Goal: Communication & Community: Answer question/provide support

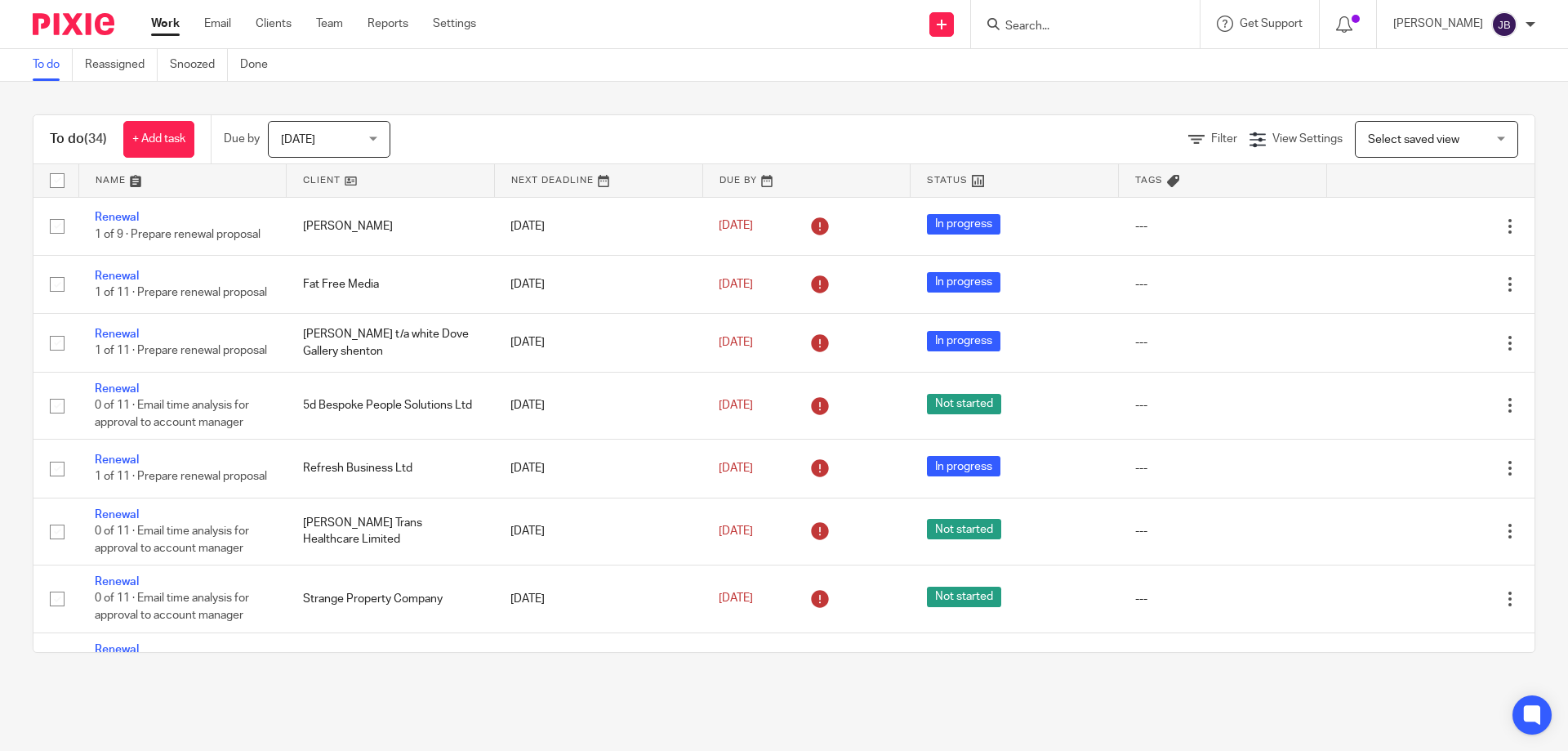
click at [1036, 18] on form at bounding box center [1090, 24] width 174 height 21
click at [1055, 20] on input "Search" at bounding box center [1076, 27] width 147 height 15
type input "nexus"
drag, startPoint x: 1107, startPoint y: 103, endPoint x: 1111, endPoint y: 85, distance: 18.4
click at [1110, 91] on body "Work Email Clients Team Reports Settings Work Email Clients Team Reports Settin…" at bounding box center [784, 375] width 1568 height 751
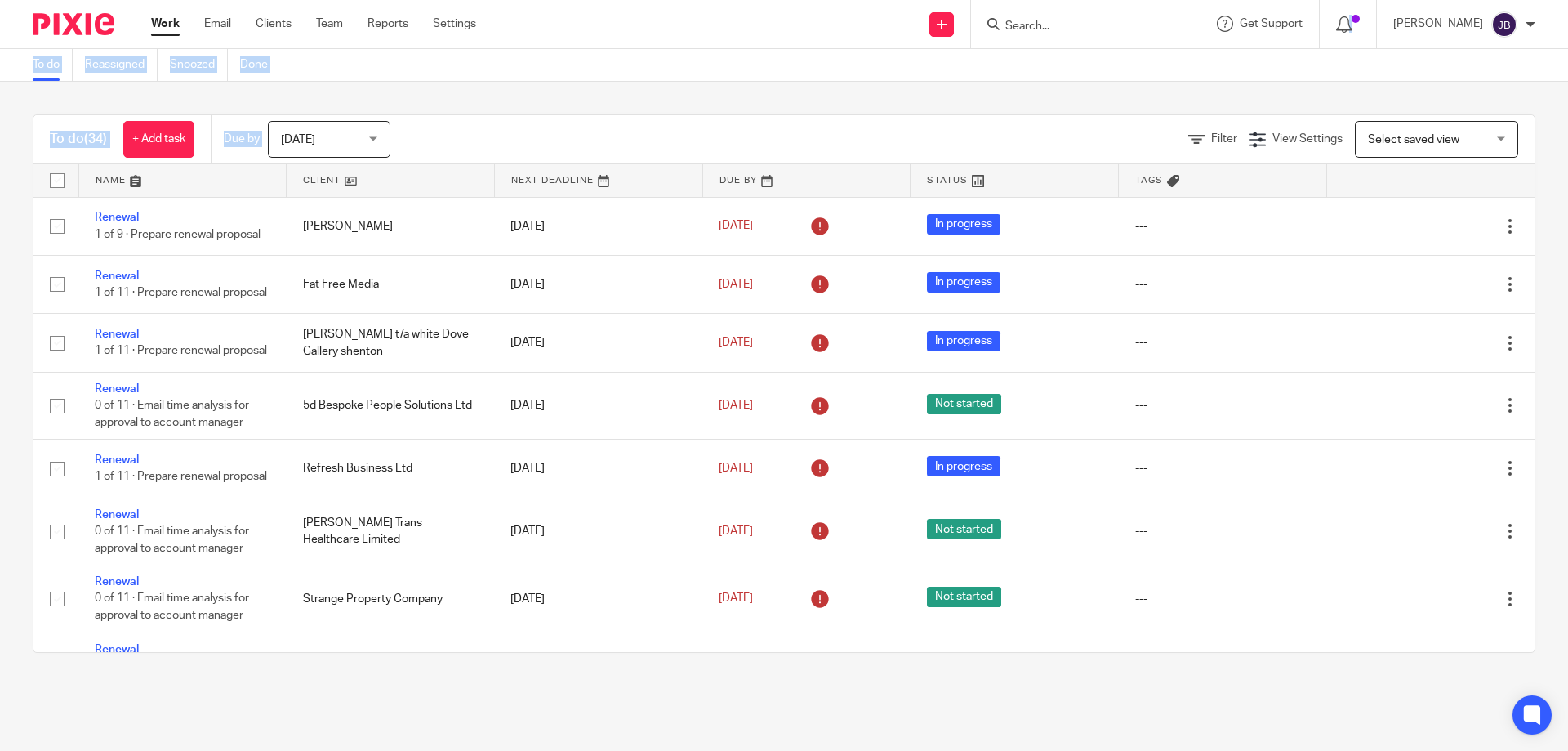
click at [1111, 84] on div "To do (34) + Add task Due by Today Today Today Tomorrow This week Next week Thi…" at bounding box center [784, 384] width 1568 height 604
click at [1068, 40] on div at bounding box center [1084, 24] width 229 height 48
click at [1061, 35] on div at bounding box center [1084, 24] width 229 height 48
click at [1035, 27] on input "Search" at bounding box center [1076, 27] width 147 height 15
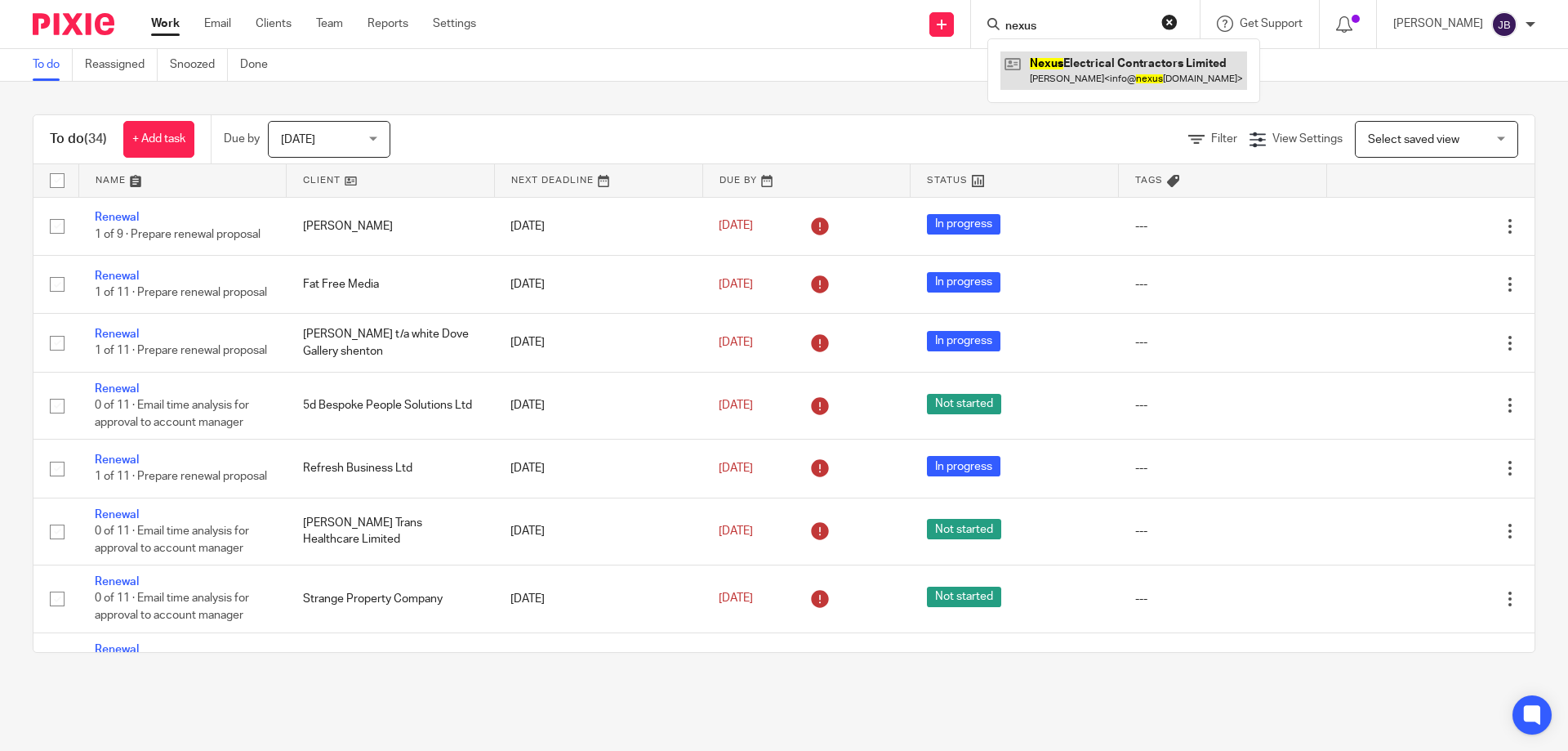
type input "nexus"
click at [1088, 82] on link at bounding box center [1123, 70] width 246 height 38
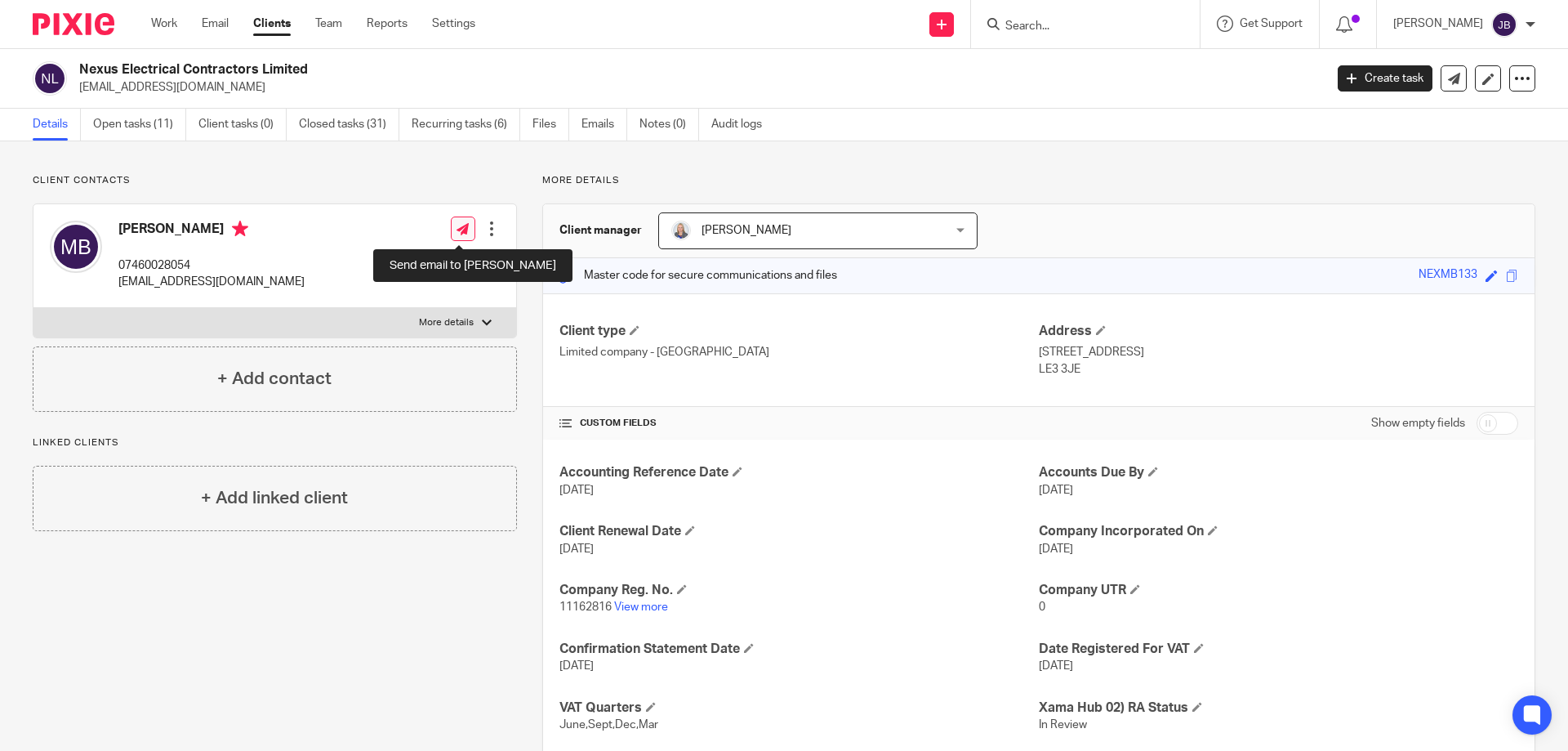
click at [469, 227] on div "Edit contact Create client from contact Export data Delete contact" at bounding box center [476, 229] width 49 height 33
click at [457, 228] on icon at bounding box center [462, 229] width 12 height 12
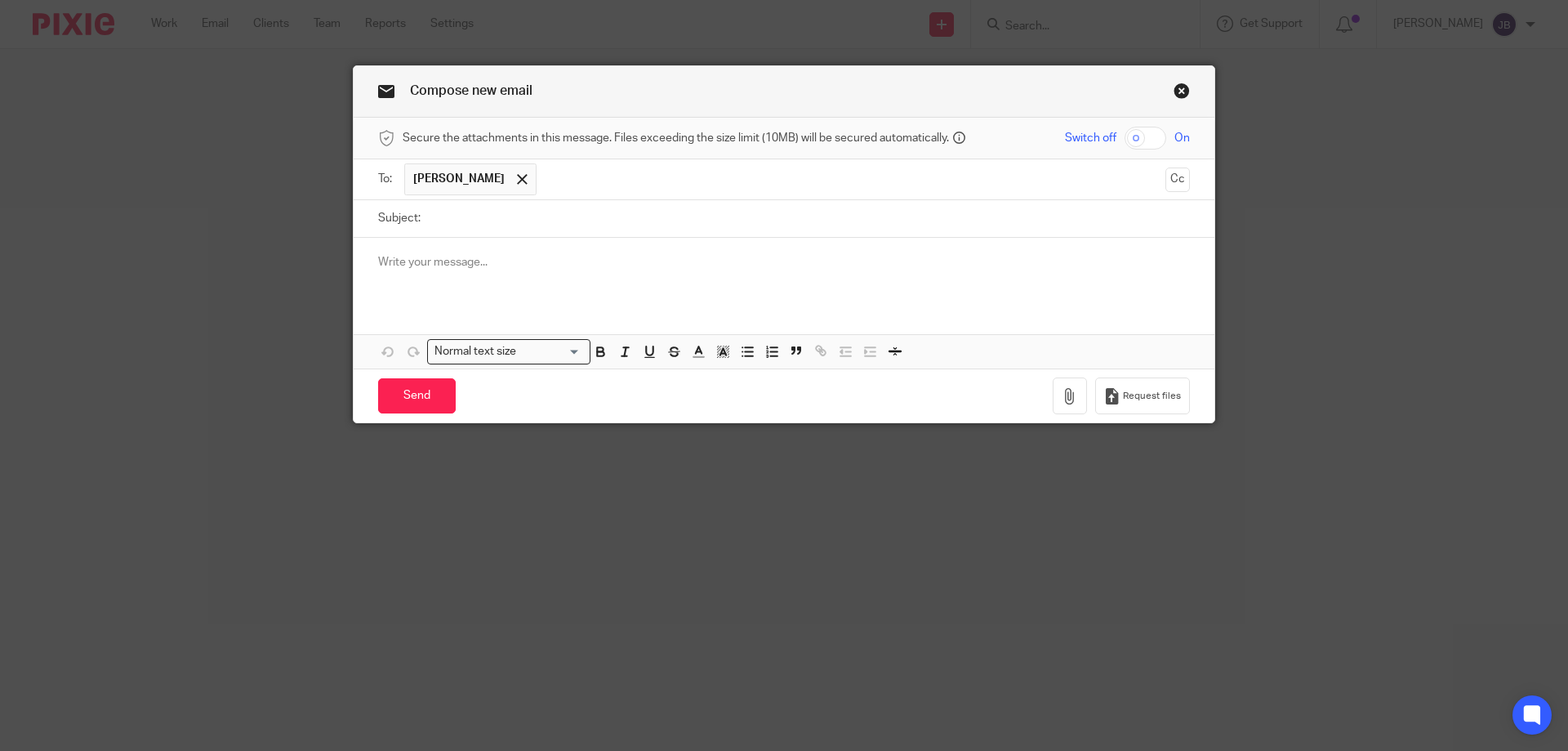
click at [507, 227] on input "Subject:" at bounding box center [808, 218] width 761 height 37
click at [601, 181] on input "text" at bounding box center [852, 179] width 613 height 32
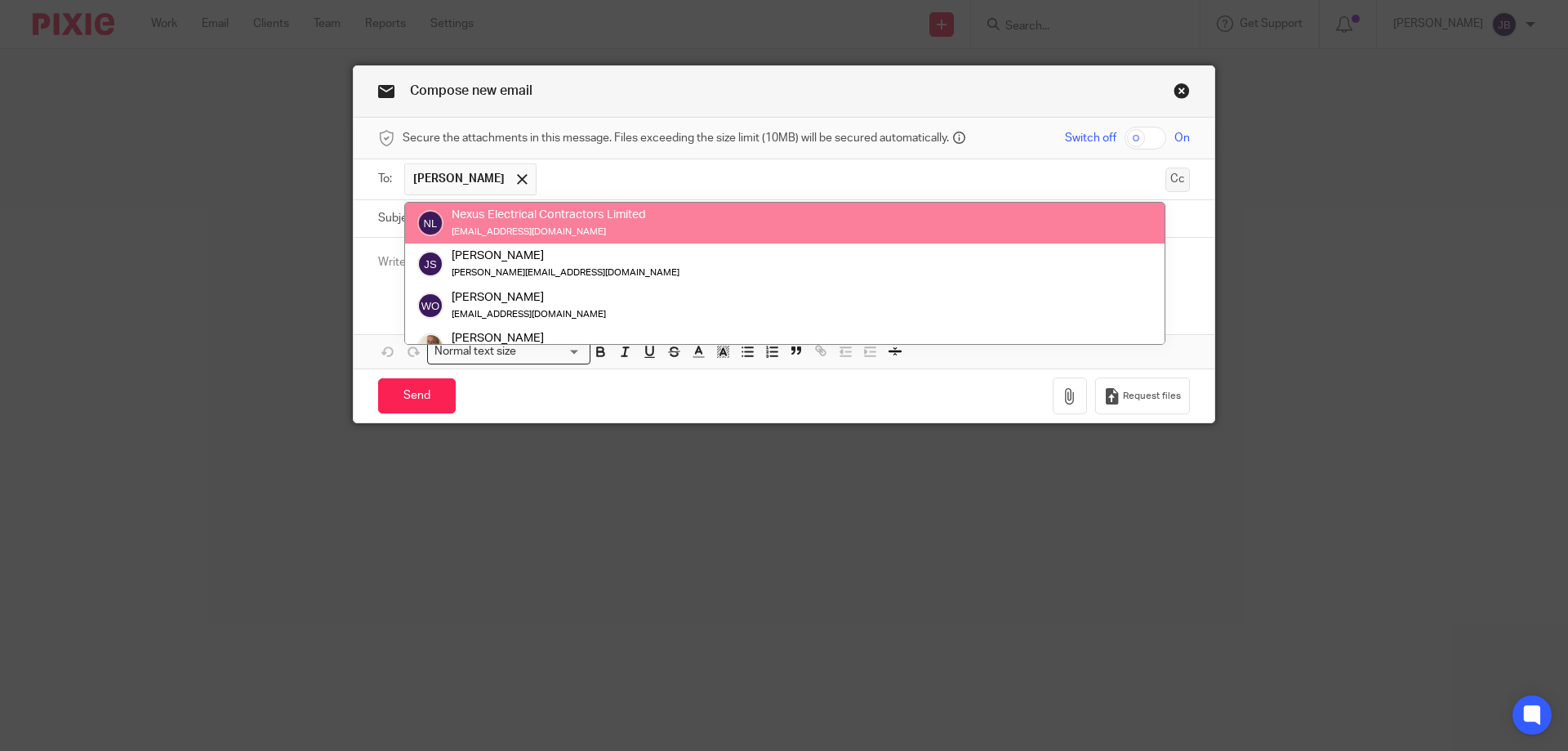
click at [1181, 176] on button "Cc" at bounding box center [1177, 179] width 25 height 25
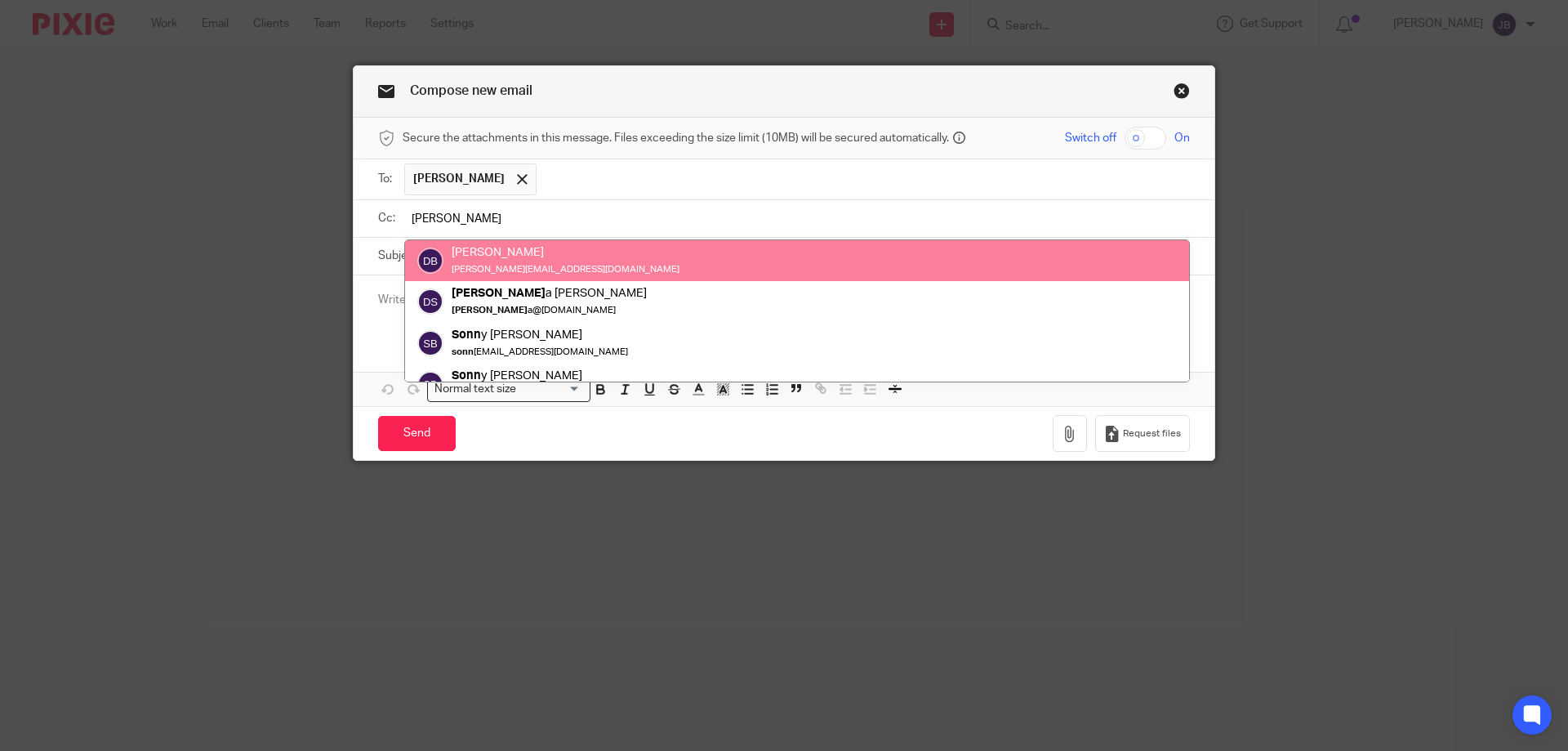
type input "donn"
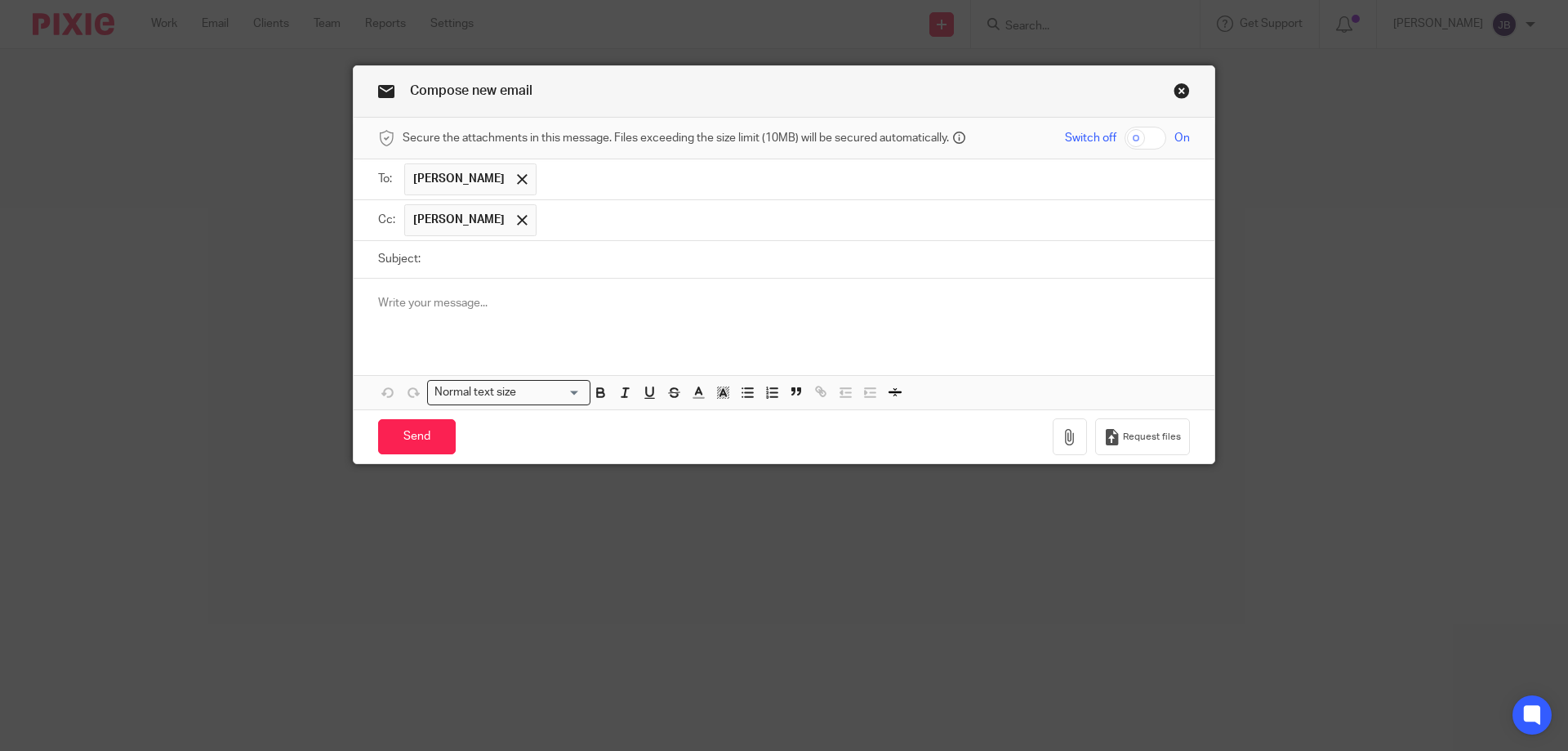
click at [475, 258] on input "Subject:" at bounding box center [808, 258] width 761 height 37
type input "Confirmation of submission on CIS return"
click at [506, 302] on p at bounding box center [784, 303] width 811 height 17
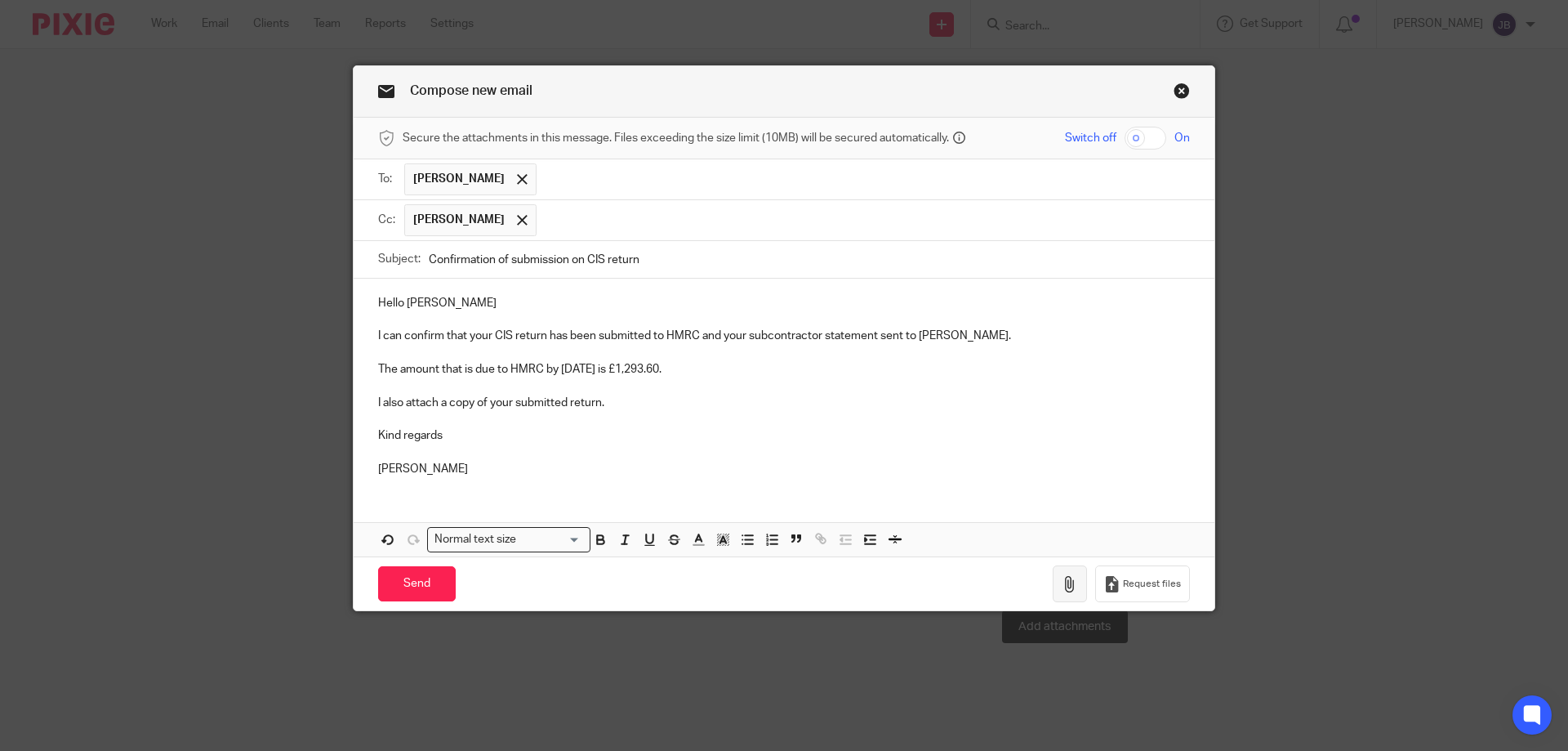
click at [1066, 580] on icon "button" at bounding box center [1069, 584] width 17 height 17
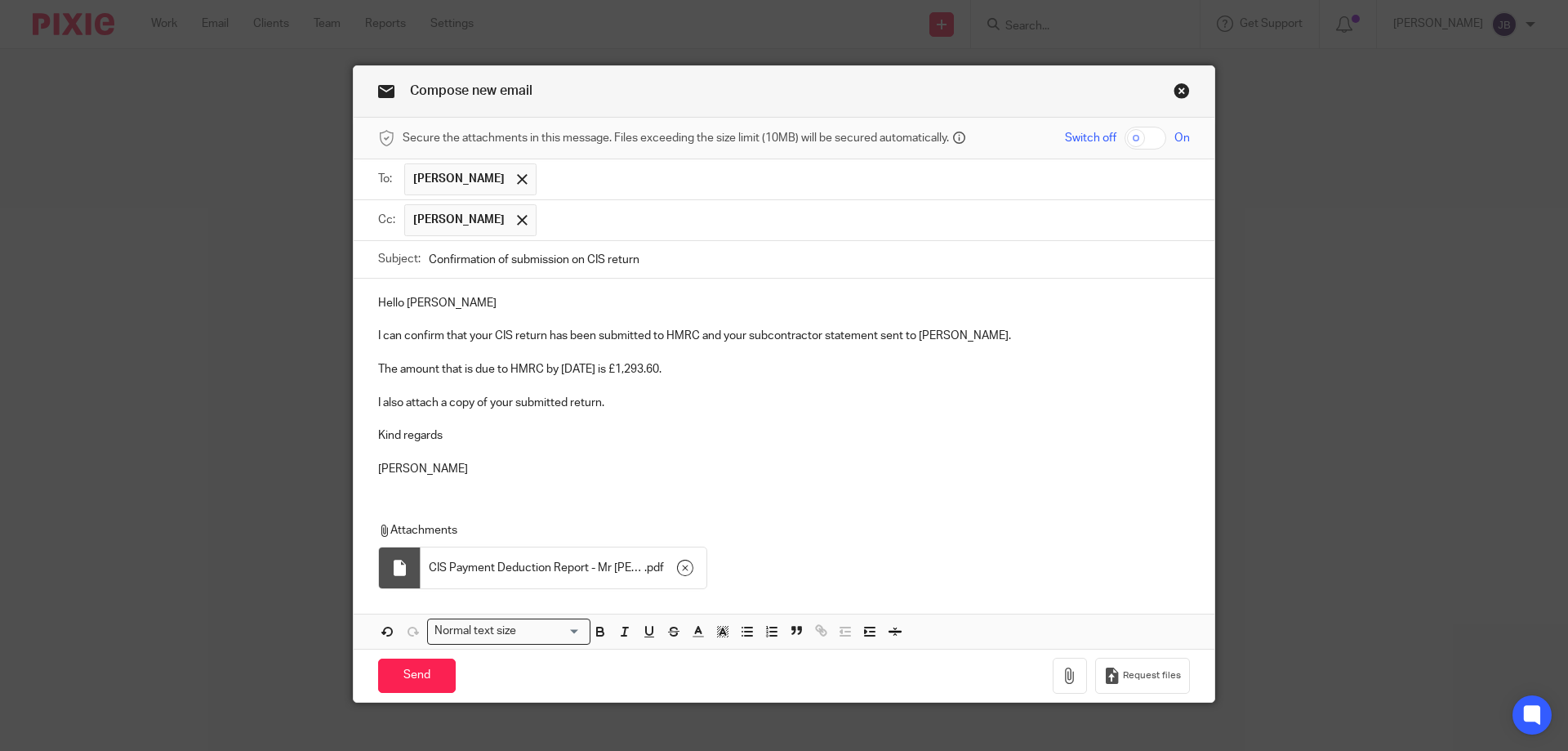
click at [1142, 137] on input "checkbox" at bounding box center [1146, 138] width 42 height 23
checkbox input "true"
click at [410, 671] on input "Send" at bounding box center [416, 675] width 77 height 35
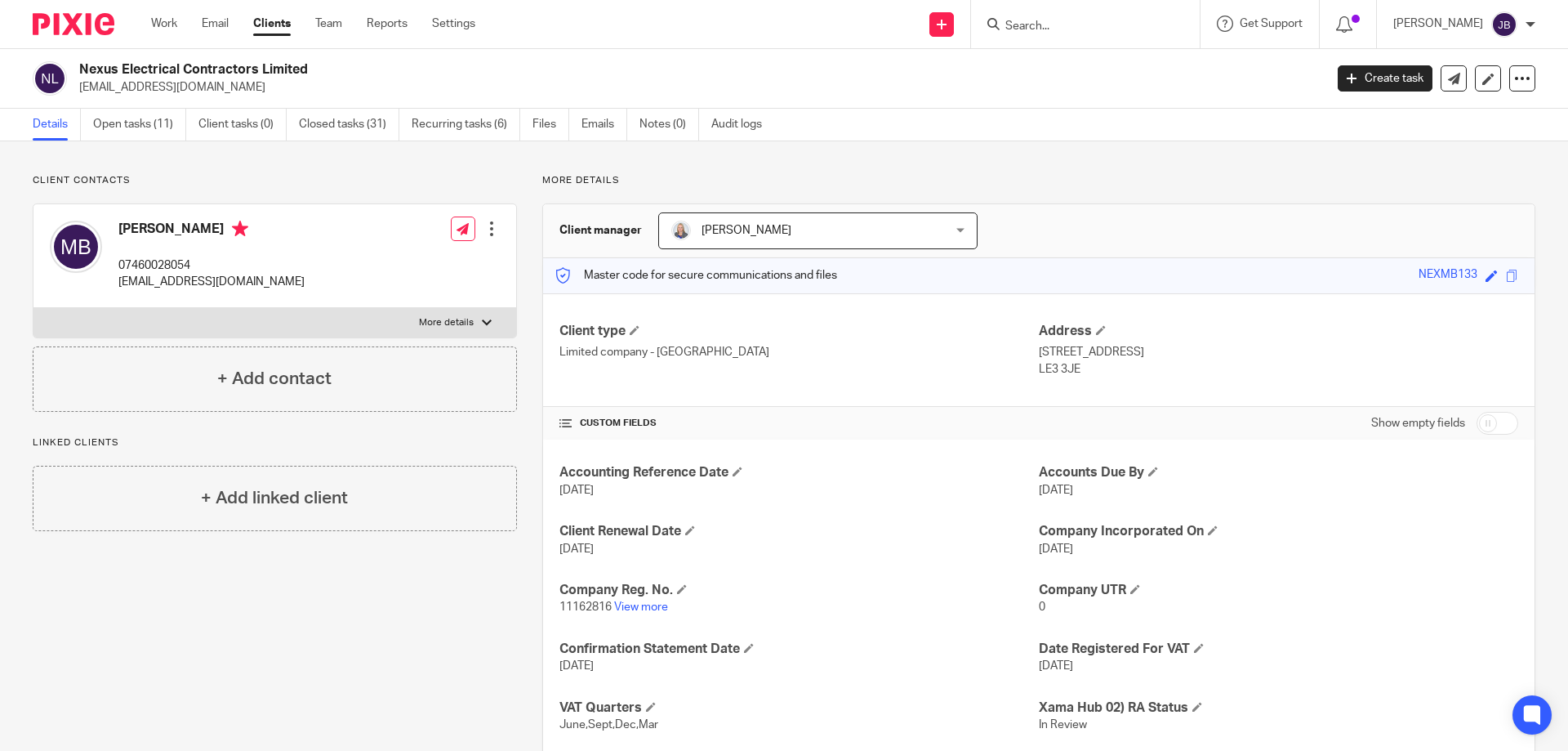
click at [1073, 25] on input "Search" at bounding box center [1076, 27] width 147 height 15
type input "gilland"
click at [1137, 77] on link at bounding box center [1138, 70] width 276 height 38
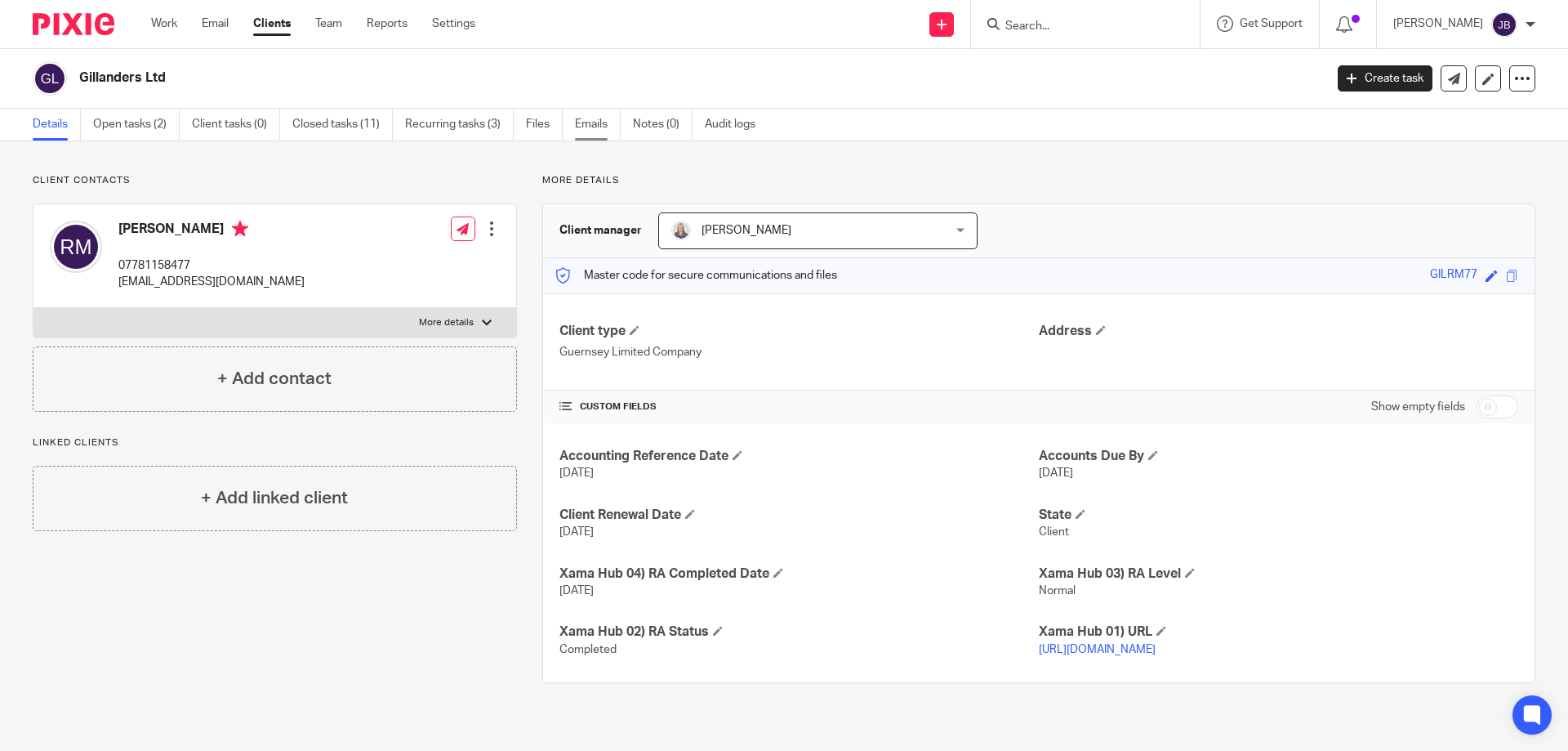
click at [590, 124] on link "Emails" at bounding box center [598, 125] width 46 height 32
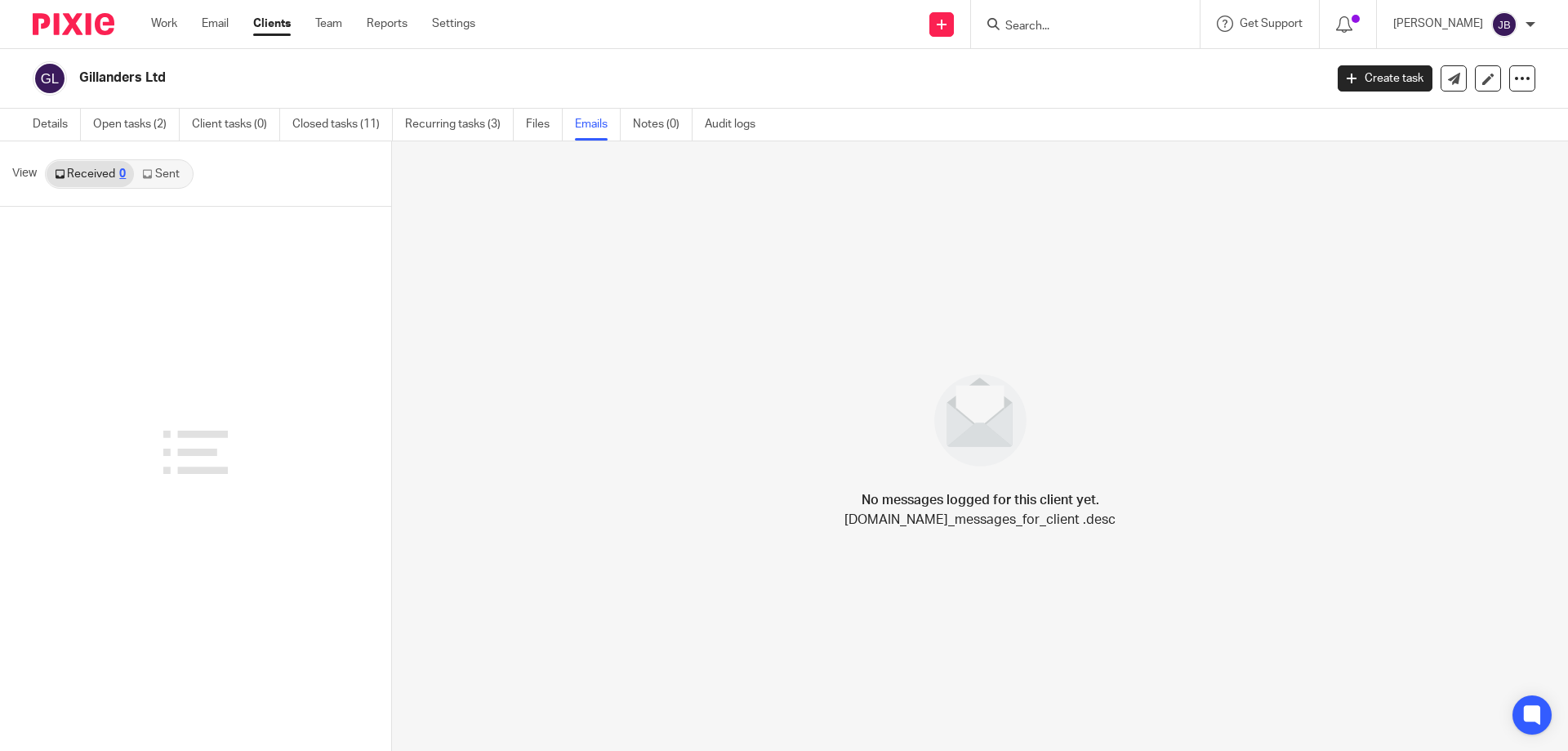
click at [149, 177] on icon at bounding box center [147, 174] width 10 height 10
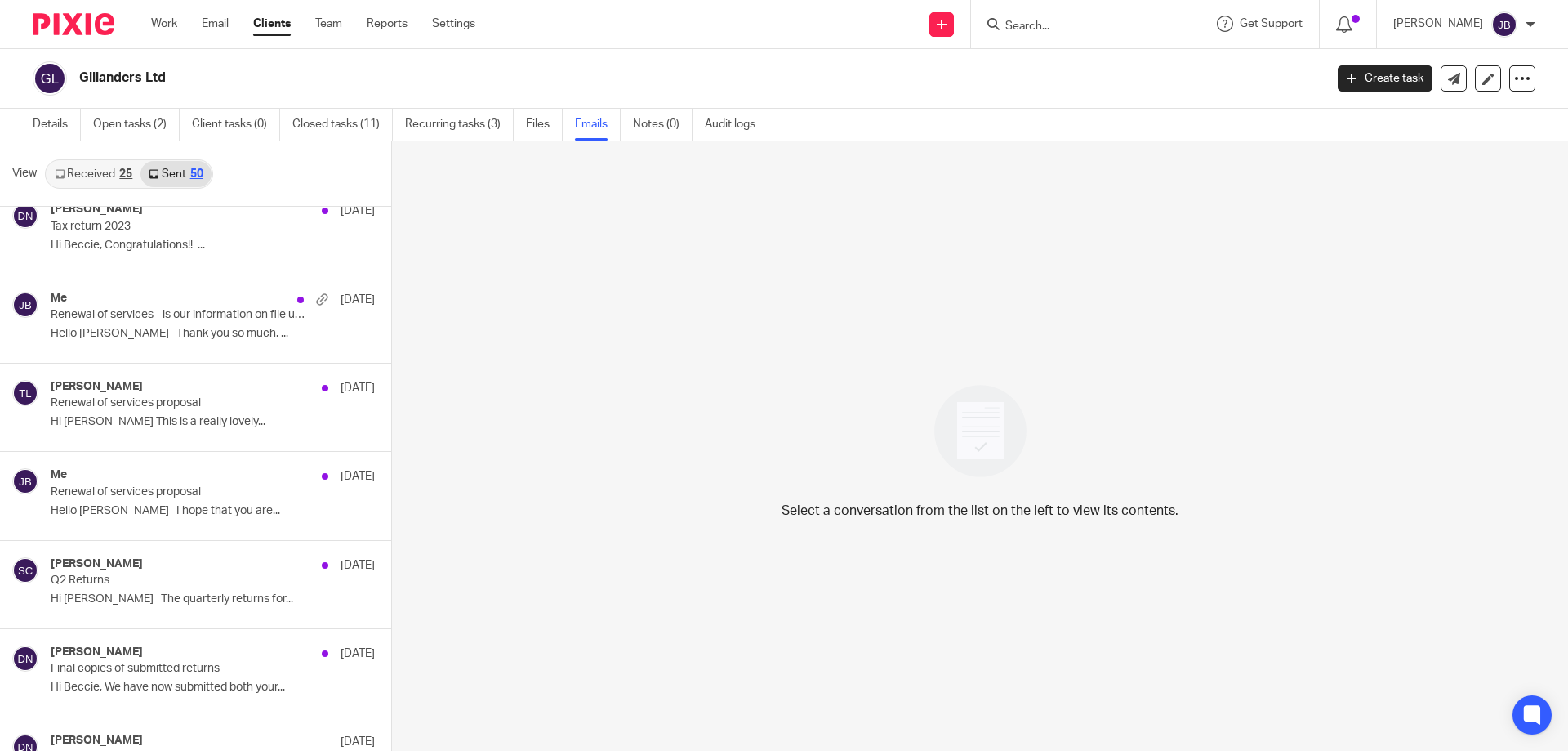
scroll to position [898, 0]
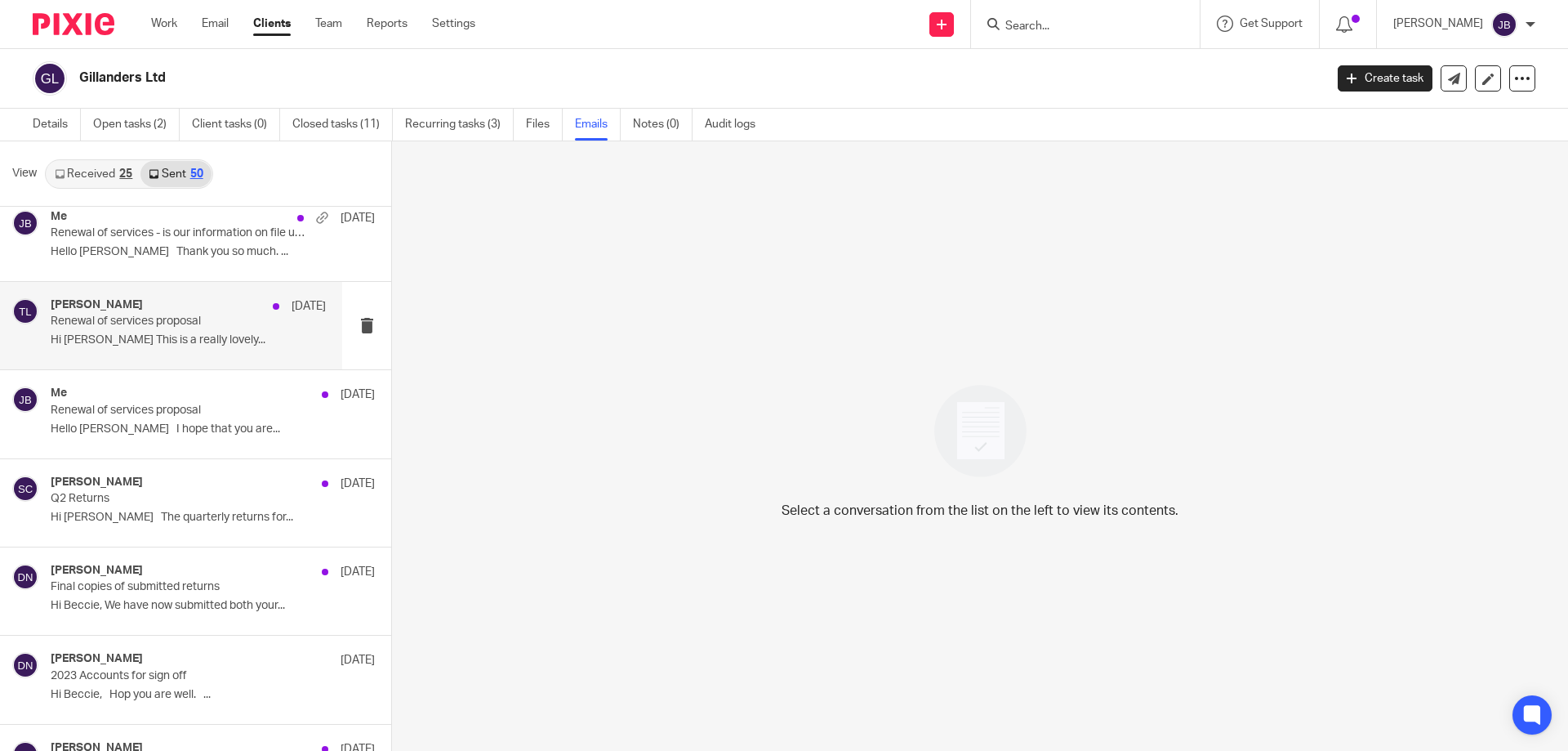
click at [194, 343] on p "Hi [PERSON_NAME] This is a really lovely..." at bounding box center [188, 340] width 275 height 14
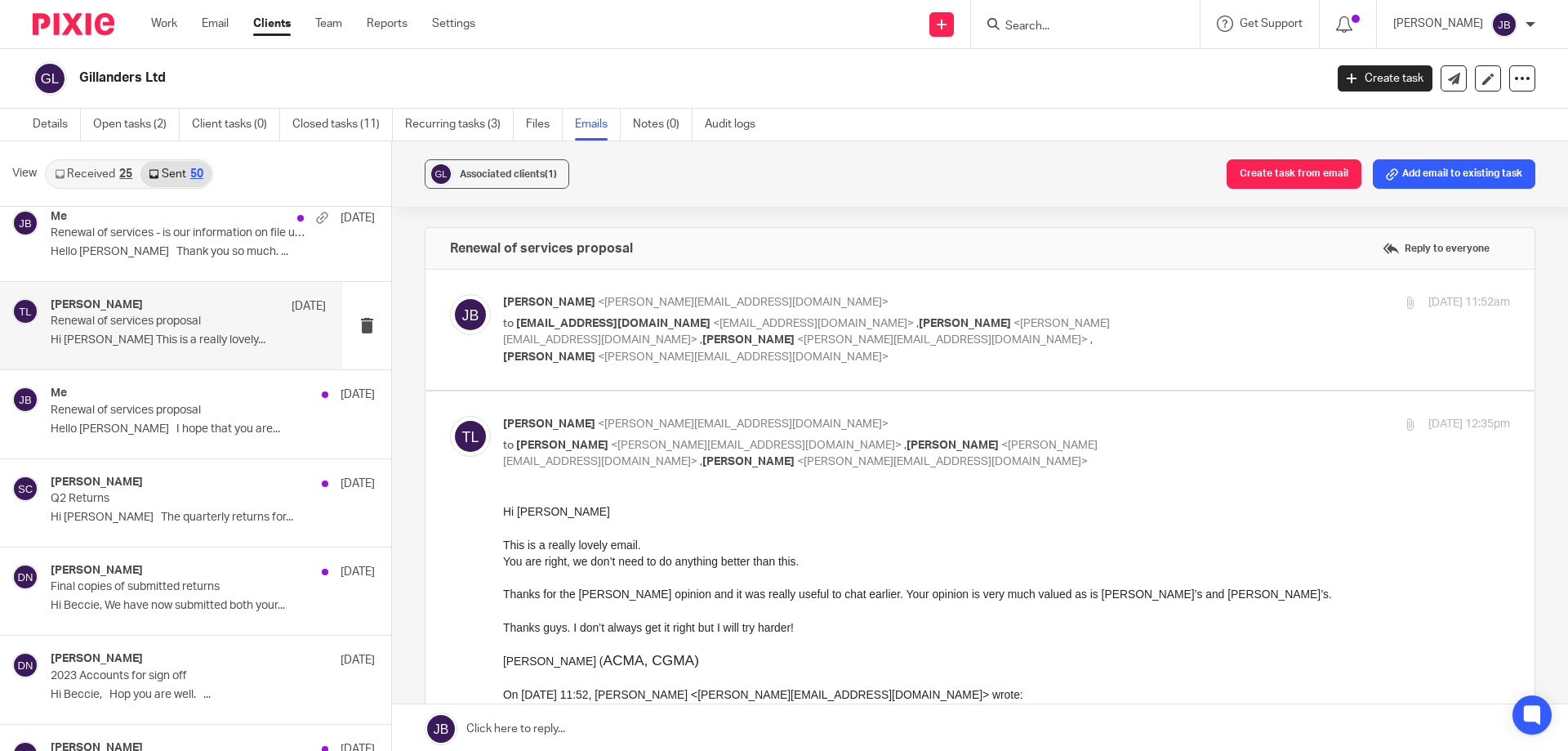
scroll to position [0, 0]
click at [584, 330] on p "to [EMAIL_ADDRESS][DOMAIN_NAME] <[EMAIL_ADDRESS][DOMAIN_NAME]> , [PERSON_NAME] …" at bounding box center [838, 340] width 671 height 50
checkbox input "true"
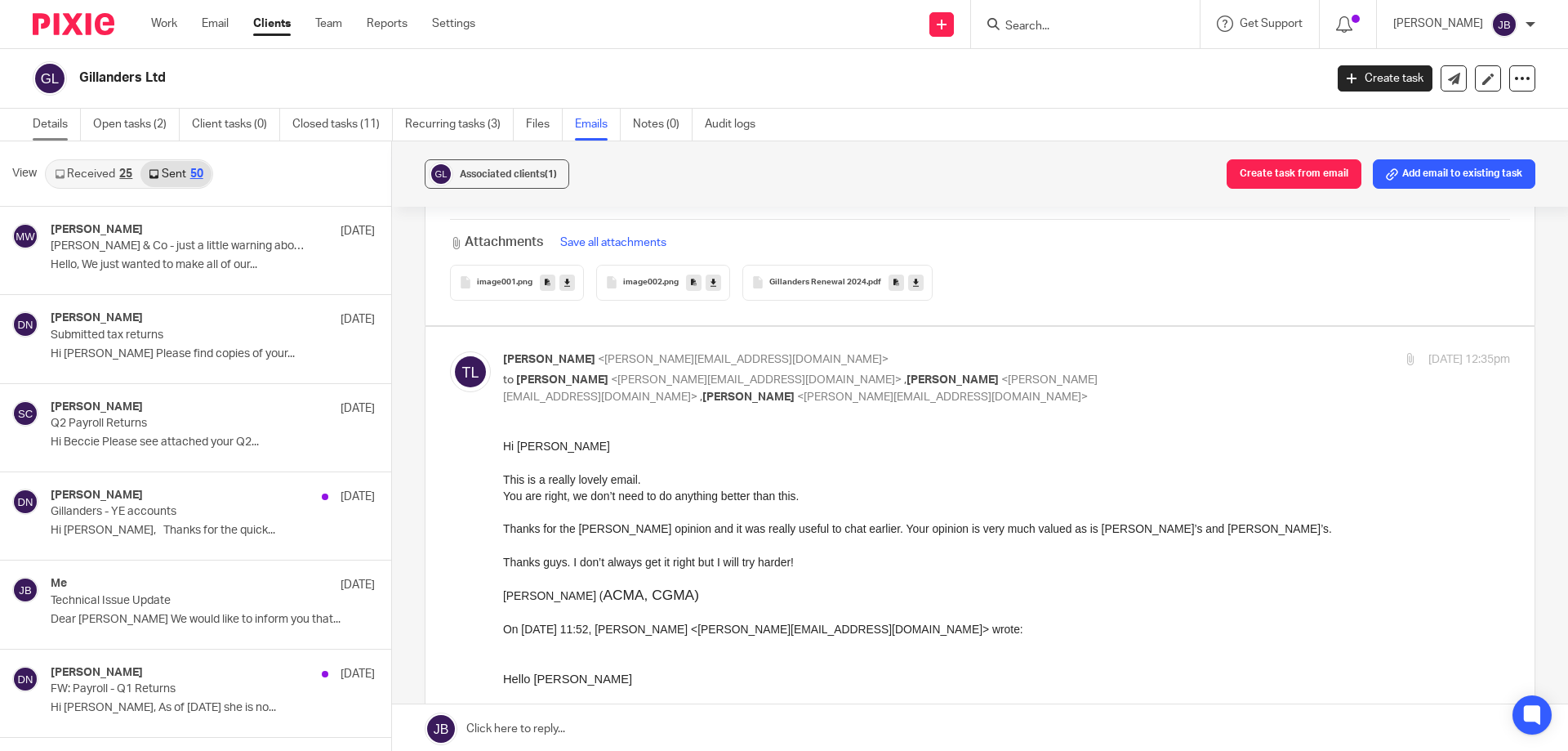
click at [45, 115] on link "Details" at bounding box center [56, 125] width 48 height 32
